Goal: Task Accomplishment & Management: Complete application form

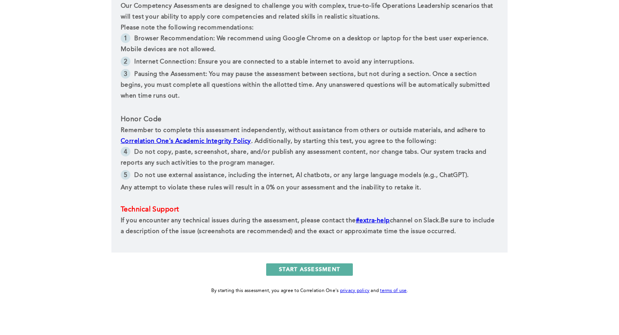
scroll to position [331, 0]
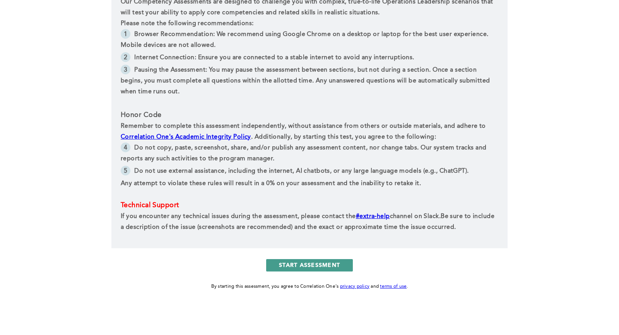
click at [303, 265] on button "START ASSESSMENT" at bounding box center [309, 265] width 87 height 12
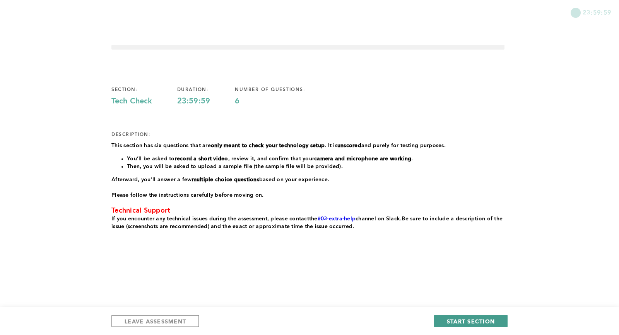
click at [483, 319] on span "START SECTION" at bounding box center [471, 320] width 48 height 7
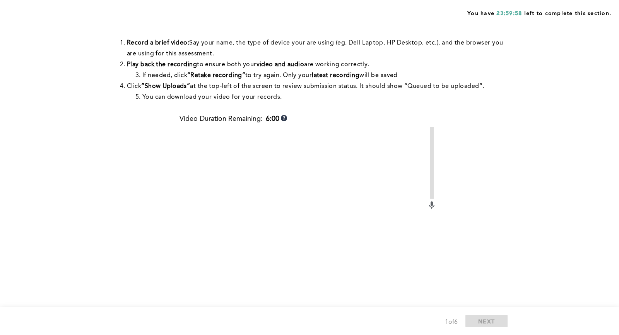
scroll to position [178, 0]
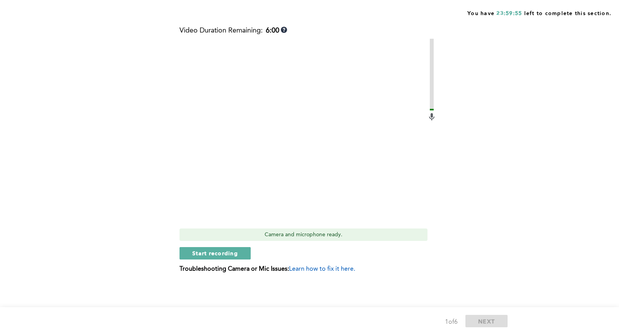
click at [308, 268] on span "Learn how to fix it here." at bounding box center [322, 269] width 66 height 6
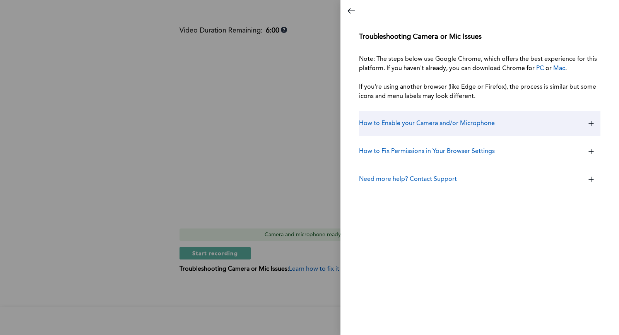
click at [470, 118] on div "How to Enable your Camera and/or Microphone" at bounding box center [479, 123] width 241 height 25
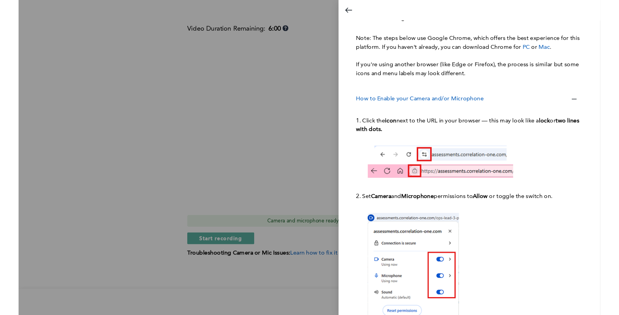
scroll to position [55, 0]
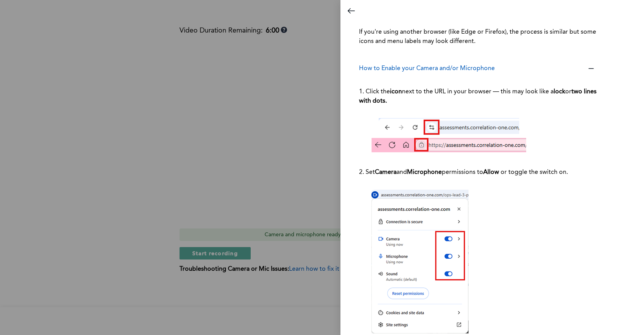
click at [103, 56] on div at bounding box center [309, 167] width 619 height 335
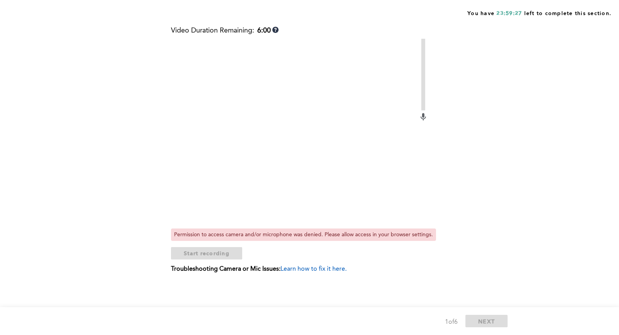
click at [110, 229] on div "You have 23:59:27 left to complete this section. Q1 Before continuing with the …" at bounding box center [309, 78] width 619 height 512
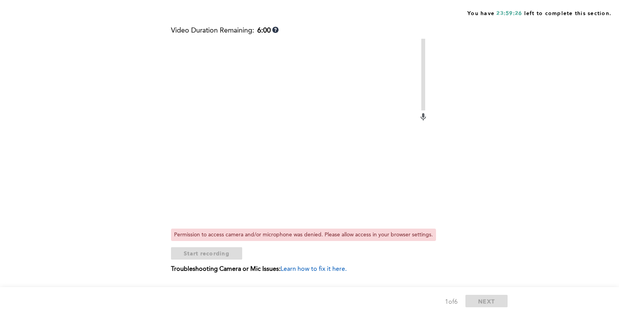
click at [296, 266] on span "Learn how to fix it here." at bounding box center [314, 269] width 66 height 6
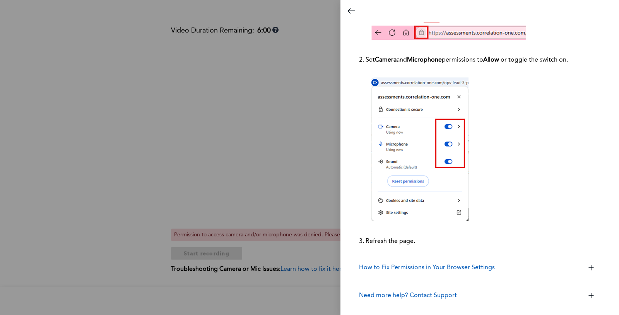
scroll to position [198, 0]
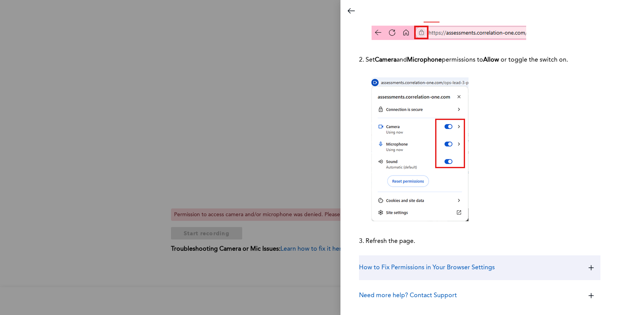
click at [433, 274] on div "How to Fix Permissions in Your Browser Settings" at bounding box center [479, 267] width 241 height 25
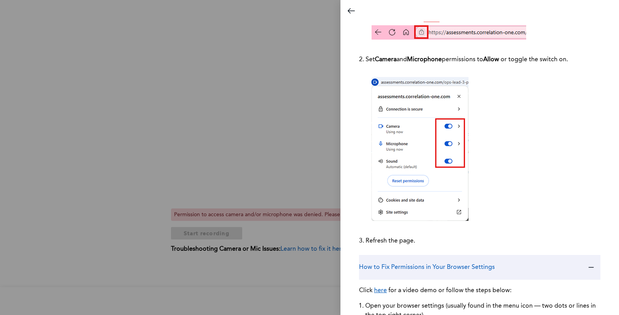
scroll to position [254, 0]
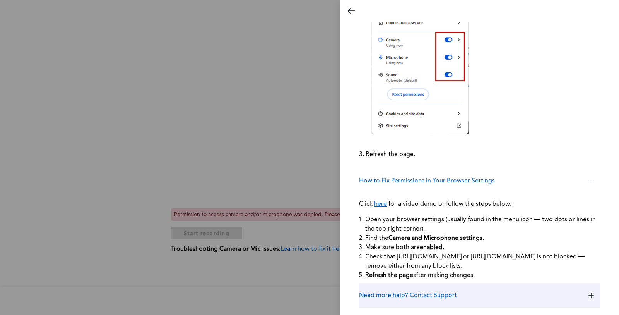
click at [416, 303] on div "Need more help? Contact Support" at bounding box center [479, 295] width 241 height 25
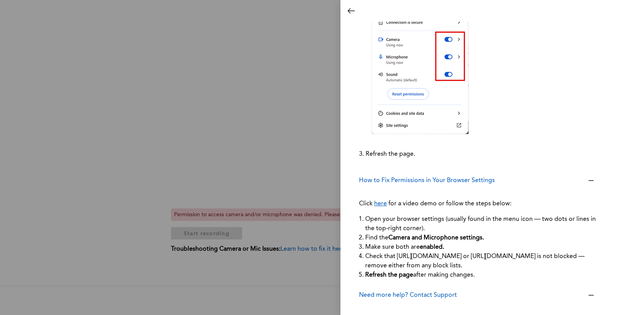
scroll to position [322, 0]
